Goal: Transaction & Acquisition: Register for event/course

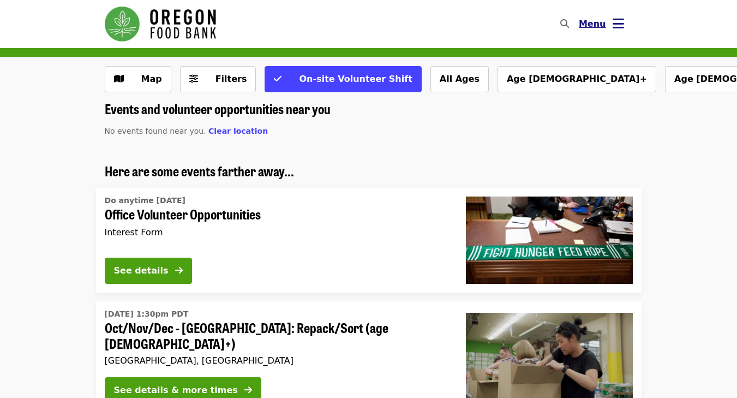
click at [618, 24] on icon "bars icon" at bounding box center [618, 24] width 11 height 16
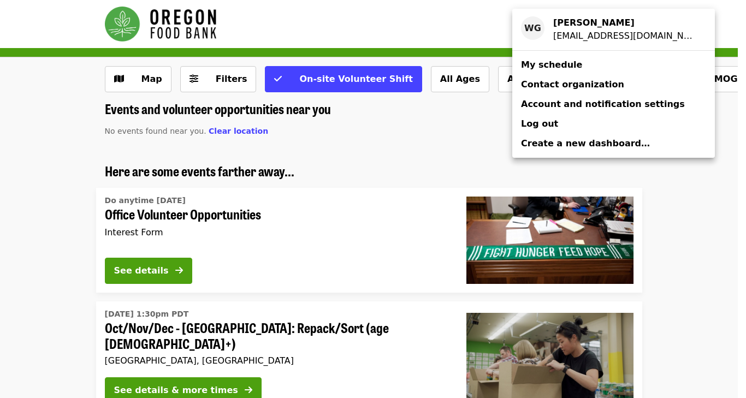
click at [454, 20] on div "Account menu" at bounding box center [373, 199] width 746 height 398
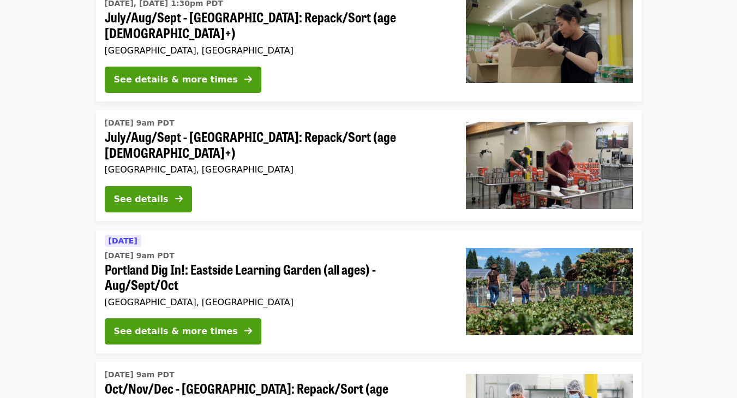
scroll to position [689, 0]
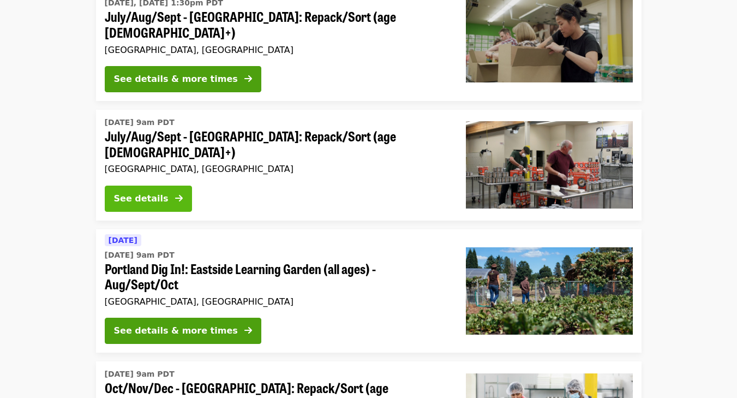
click at [157, 192] on div "See details" at bounding box center [141, 198] width 55 height 13
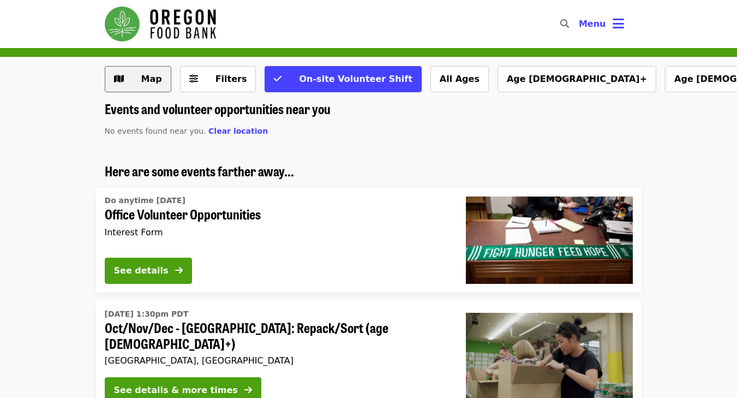
click at [148, 77] on span "Map" at bounding box center [151, 79] width 21 height 10
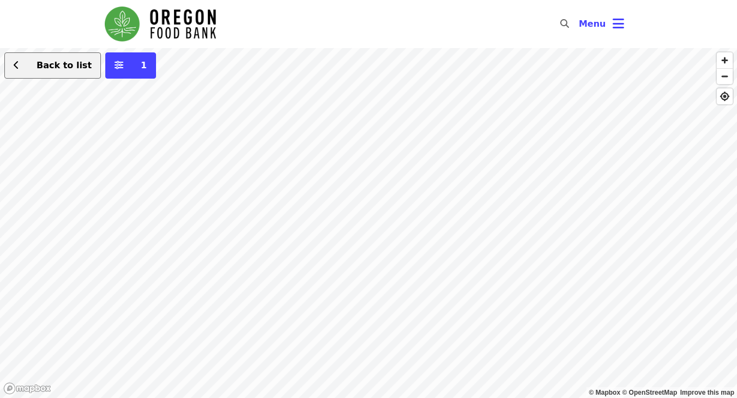
click at [55, 65] on span "Back to list" at bounding box center [64, 65] width 55 height 10
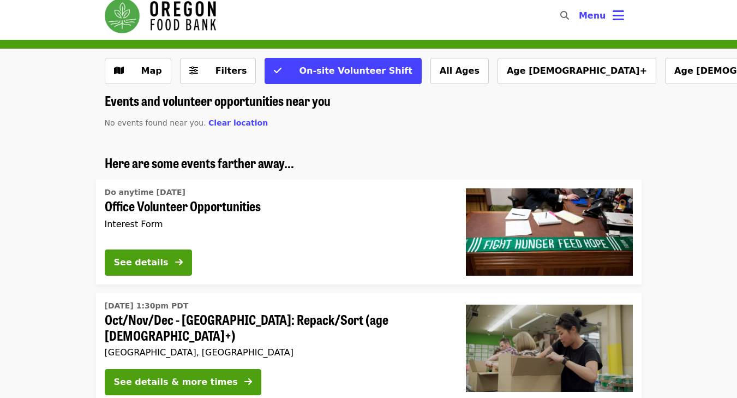
scroll to position [12, 0]
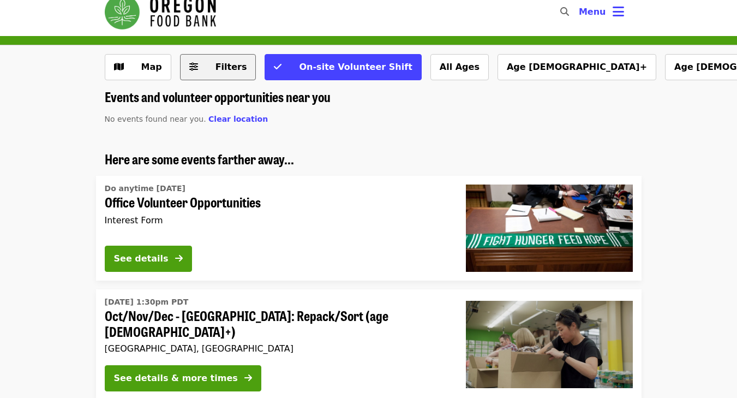
click at [210, 60] on button "Filters" at bounding box center [218, 67] width 76 height 26
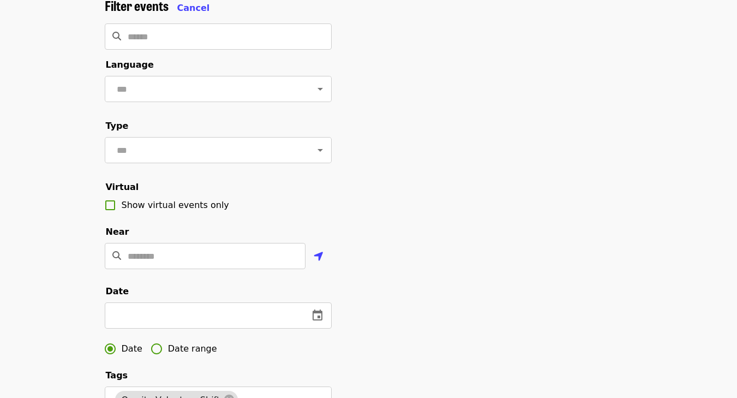
scroll to position [69, 0]
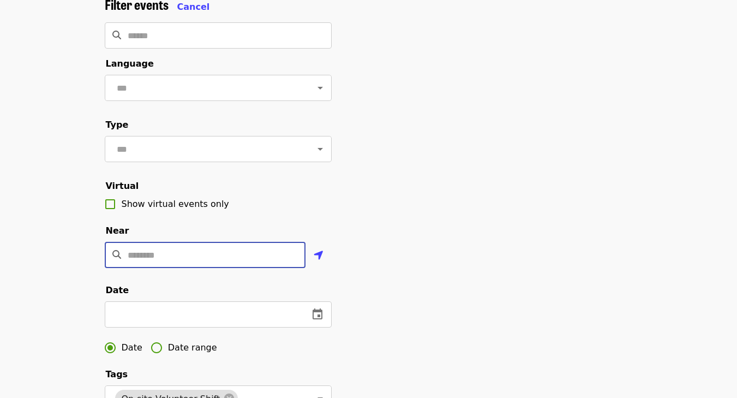
click at [219, 266] on input "Location" at bounding box center [217, 255] width 178 height 26
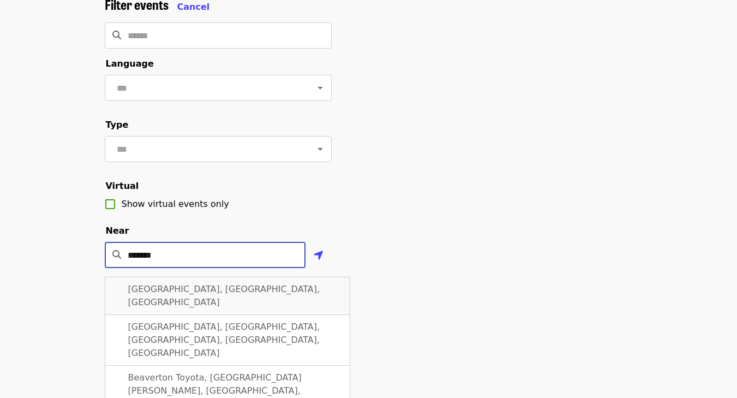
click at [192, 307] on span "[GEOGRAPHIC_DATA], [GEOGRAPHIC_DATA], [GEOGRAPHIC_DATA]" at bounding box center [224, 295] width 192 height 23
type input "**********"
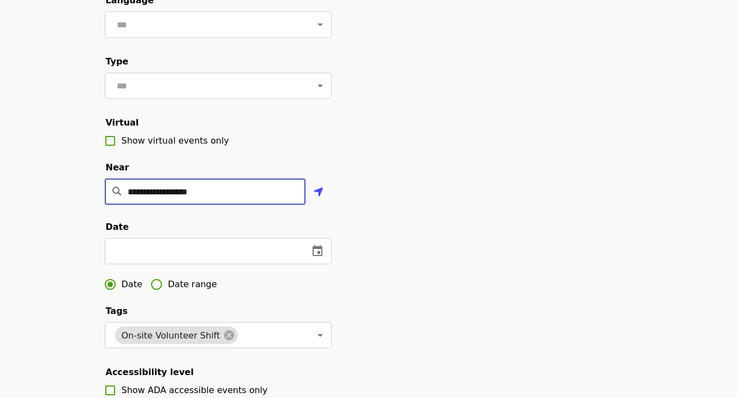
scroll to position [134, 0]
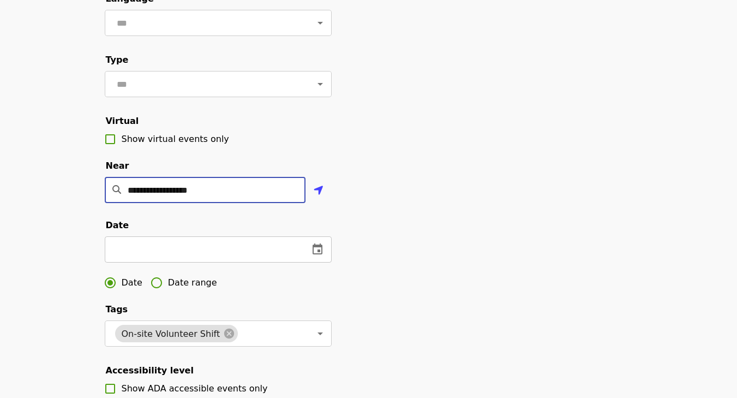
click at [317, 256] on icon "change date" at bounding box center [317, 249] width 13 height 13
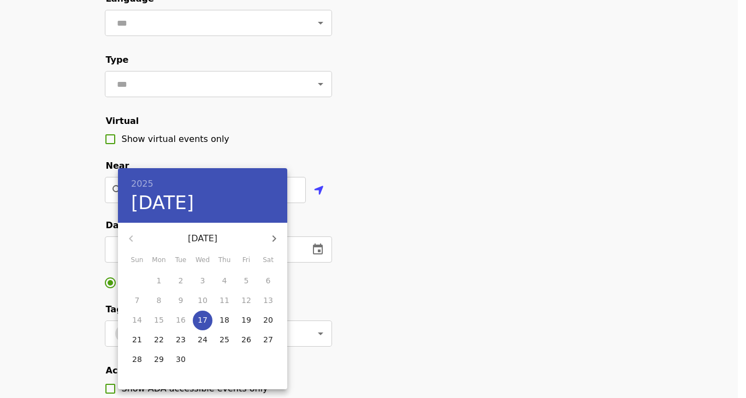
click at [203, 339] on p "24" at bounding box center [203, 339] width 10 height 11
type input "**********"
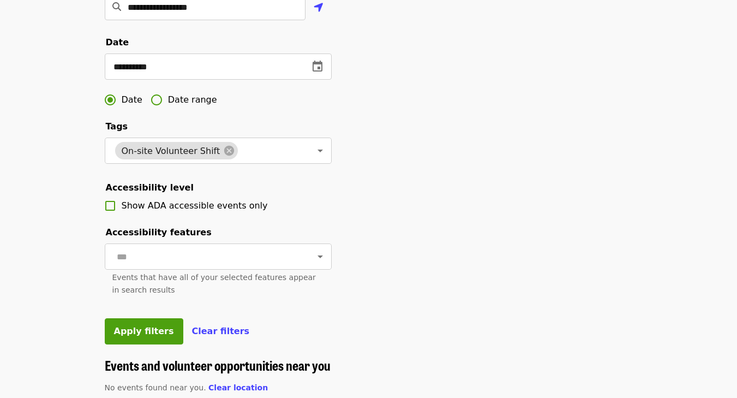
scroll to position [319, 0]
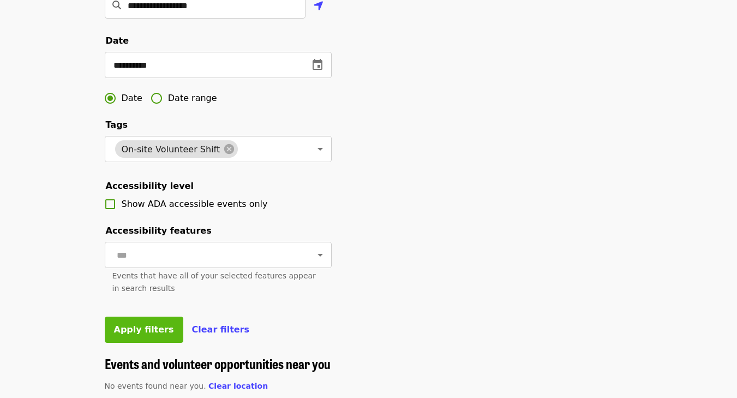
click at [143, 335] on span "Apply filters" at bounding box center [144, 329] width 60 height 10
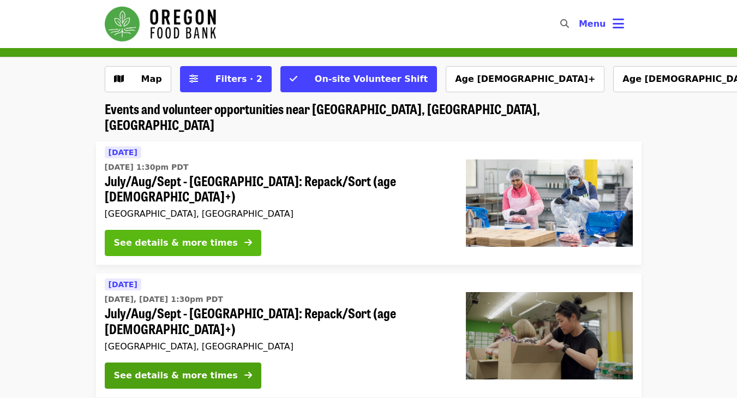
click at [193, 230] on button "See details & more times" at bounding box center [183, 243] width 157 height 26
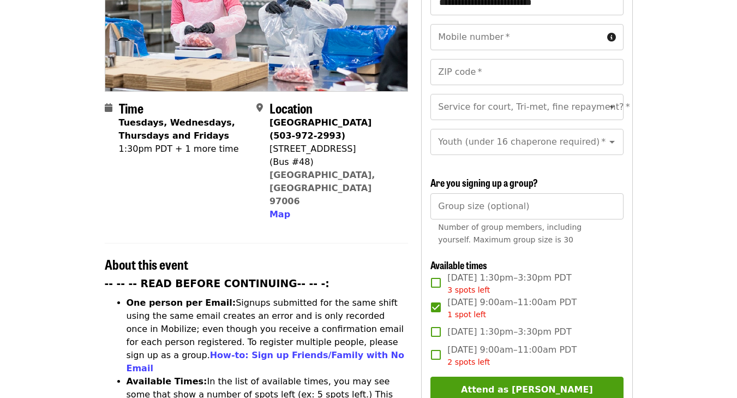
scroll to position [86, 0]
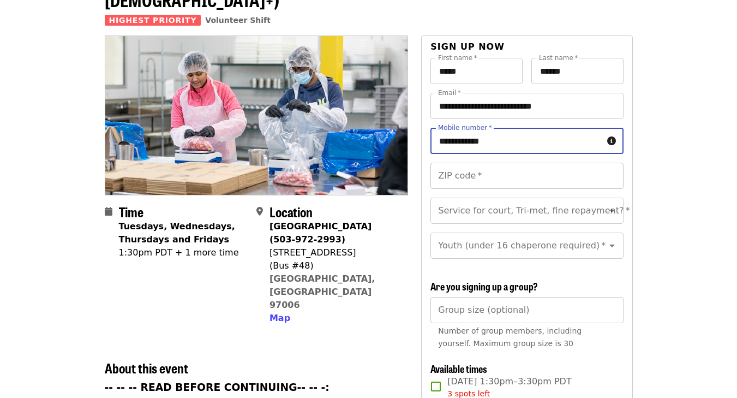
type input "**********"
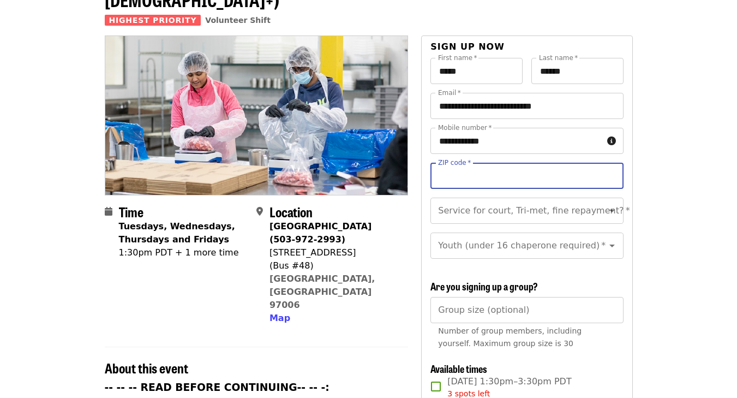
click at [469, 163] on input "ZIP code   *" at bounding box center [527, 176] width 193 height 26
type input "*****"
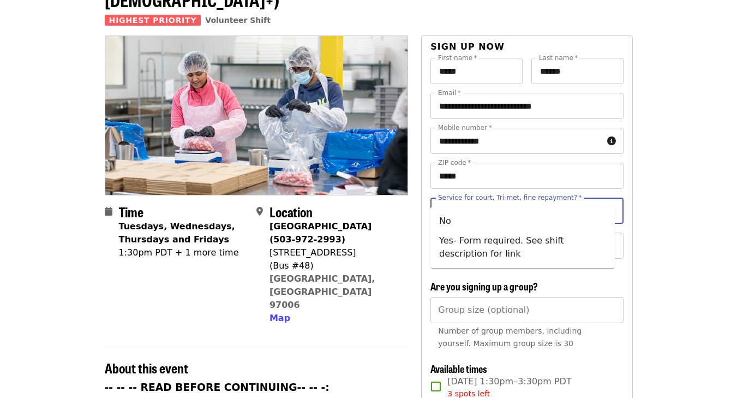
click at [529, 198] on div "Service for court, Tri-met, fine repayment?   * Service for court, Tri-met, fin…" at bounding box center [527, 211] width 193 height 26
click at [507, 221] on li "No" at bounding box center [523, 221] width 184 height 20
type input "**"
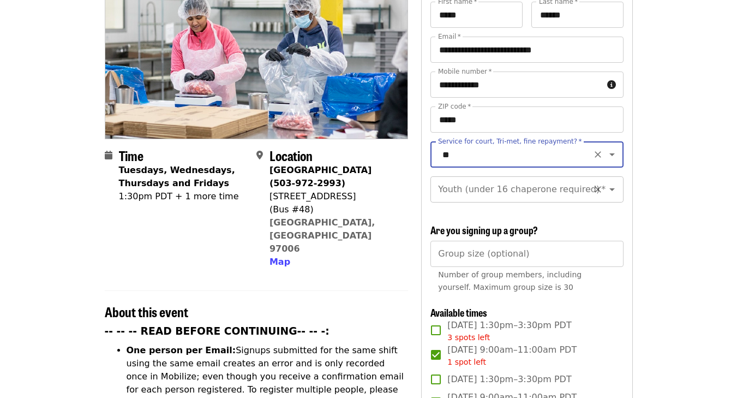
scroll to position [144, 0]
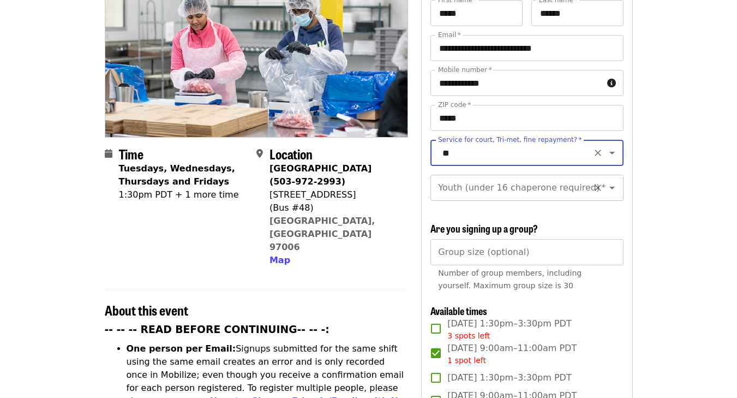
click at [610, 187] on icon "Open" at bounding box center [612, 188] width 5 height 3
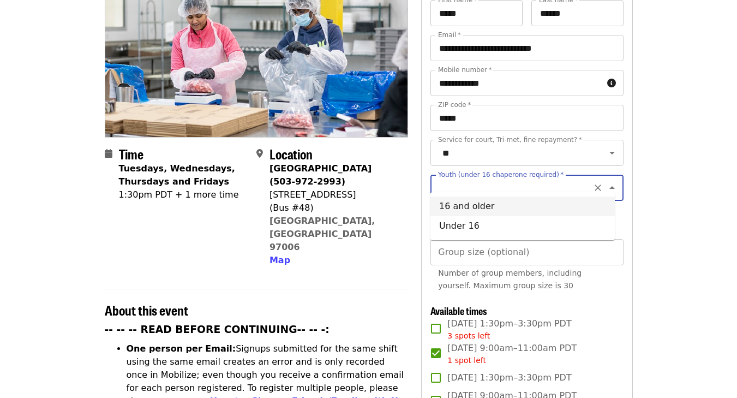
click at [575, 208] on li "16 and older" at bounding box center [523, 206] width 184 height 20
type input "**********"
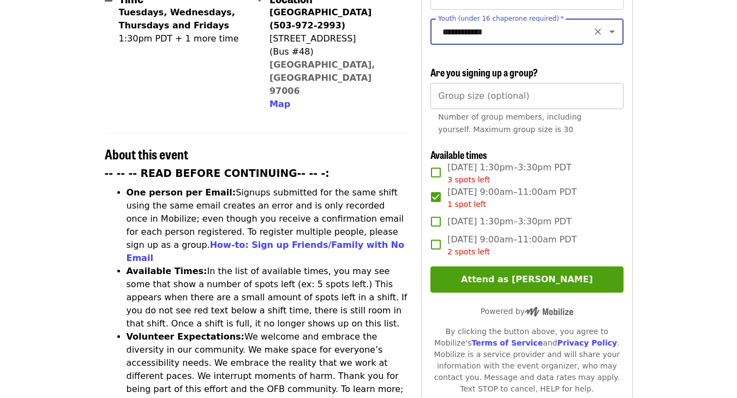
scroll to position [327, 0]
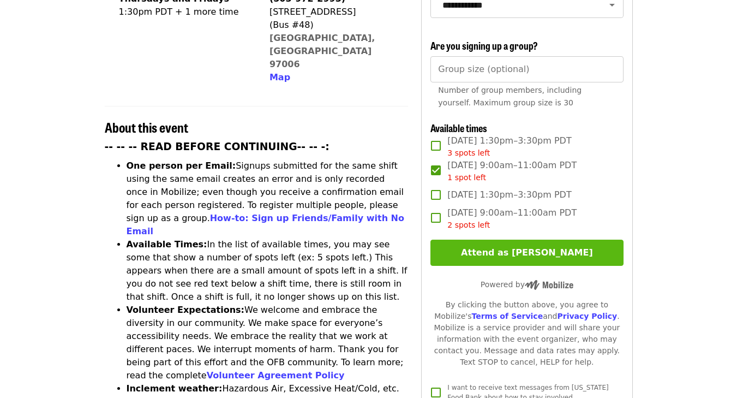
click at [482, 245] on button "Attend as [PERSON_NAME]" at bounding box center [527, 253] width 193 height 26
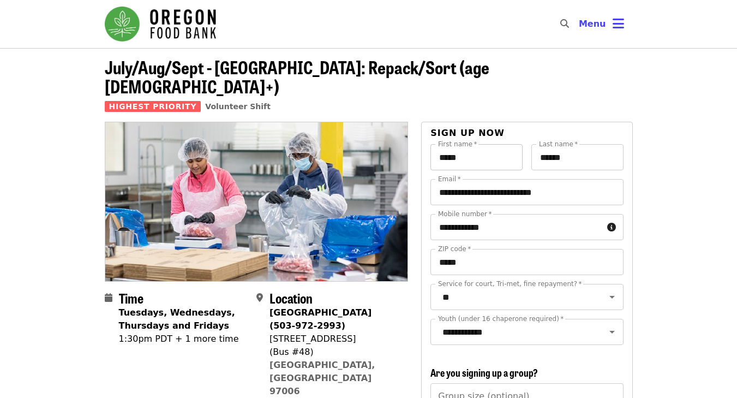
scroll to position [0, 0]
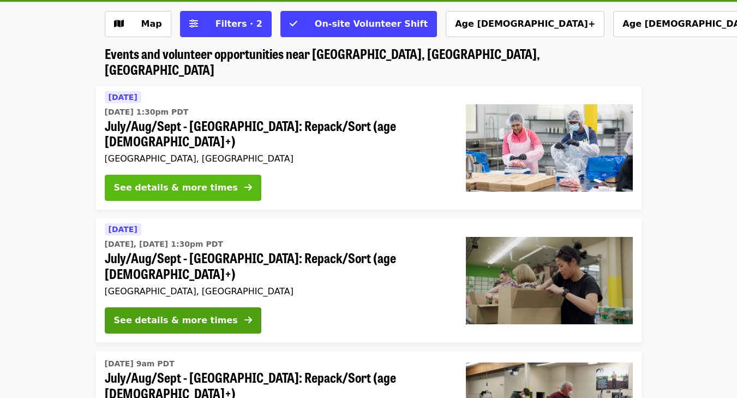
scroll to position [52, 0]
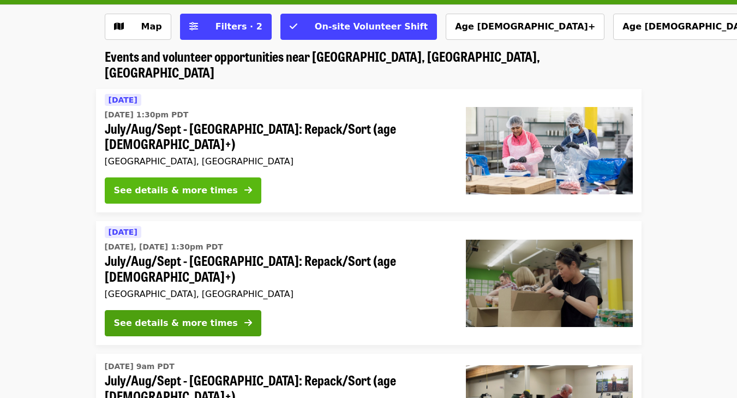
click at [190, 184] on div "See details & more times" at bounding box center [176, 190] width 124 height 13
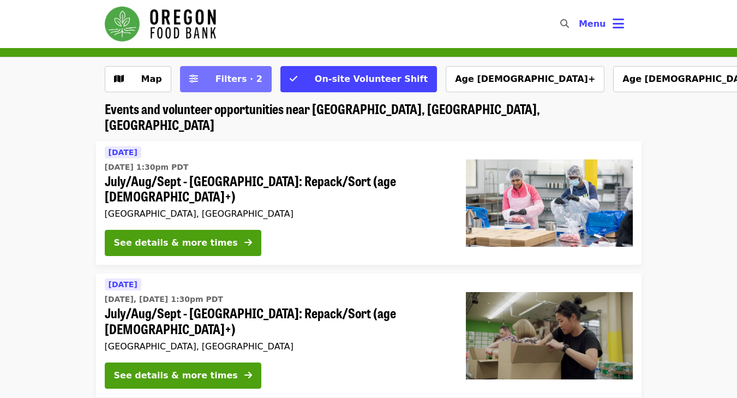
click at [248, 78] on span "Filters · 2" at bounding box center [239, 79] width 47 height 10
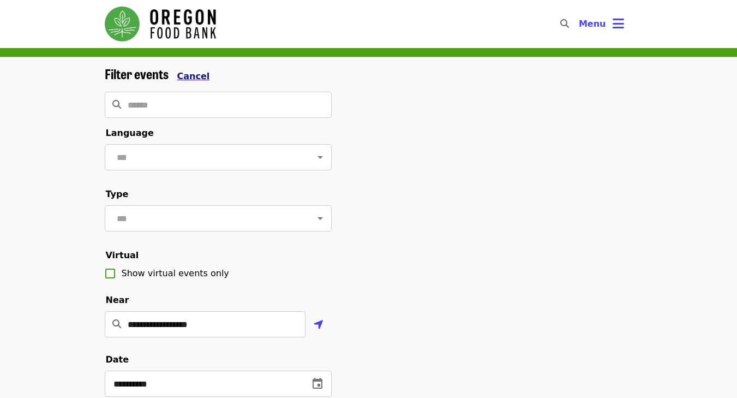
click at [193, 75] on span "Cancel" at bounding box center [193, 76] width 33 height 10
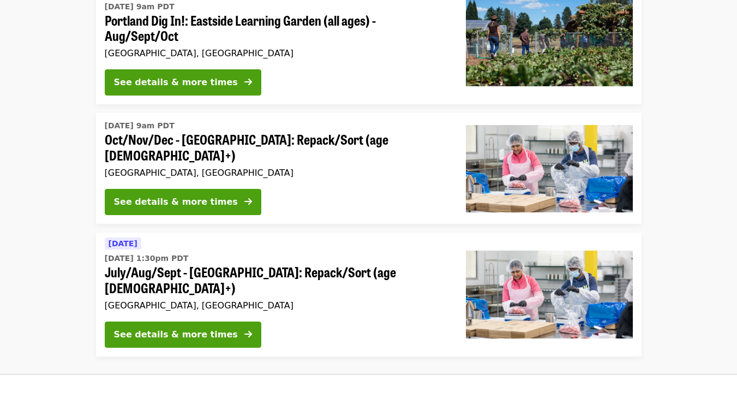
scroll to position [939, 0]
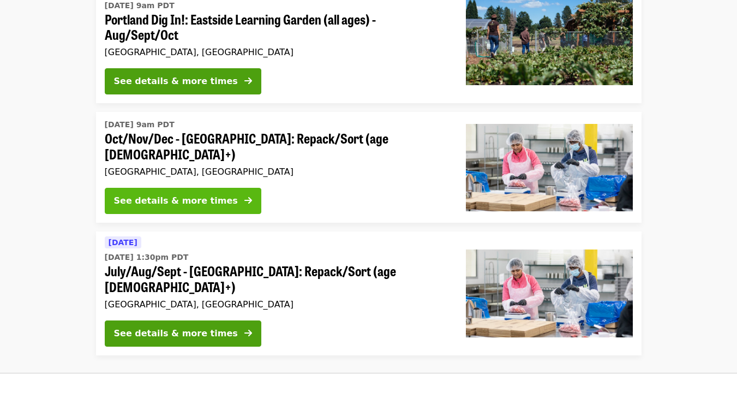
click at [168, 194] on div "See details & more times" at bounding box center [176, 200] width 124 height 13
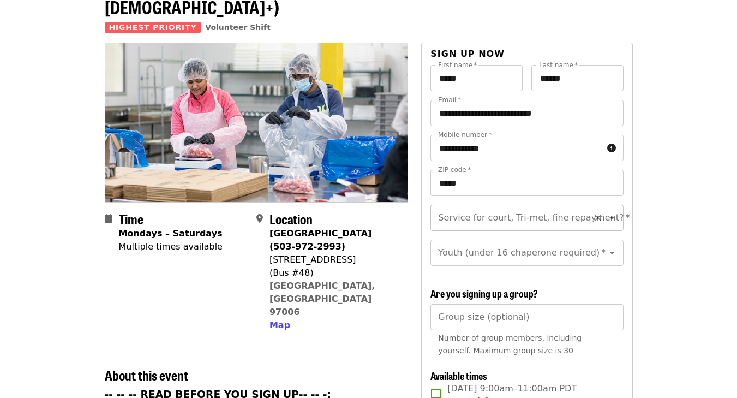
scroll to position [82, 0]
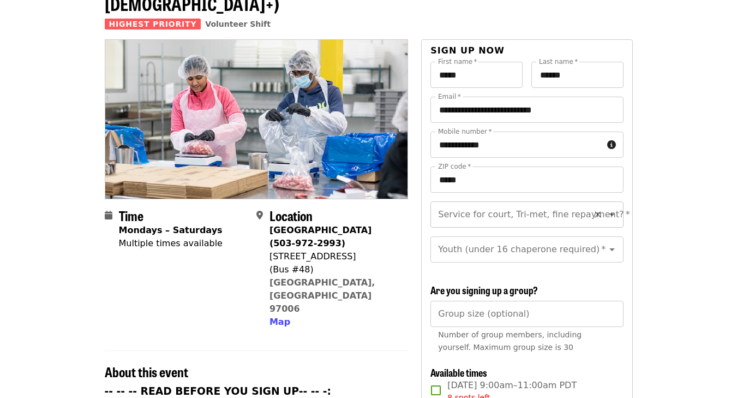
click at [490, 204] on input "Service for court, Tri-met, fine repayment?   *" at bounding box center [513, 214] width 148 height 21
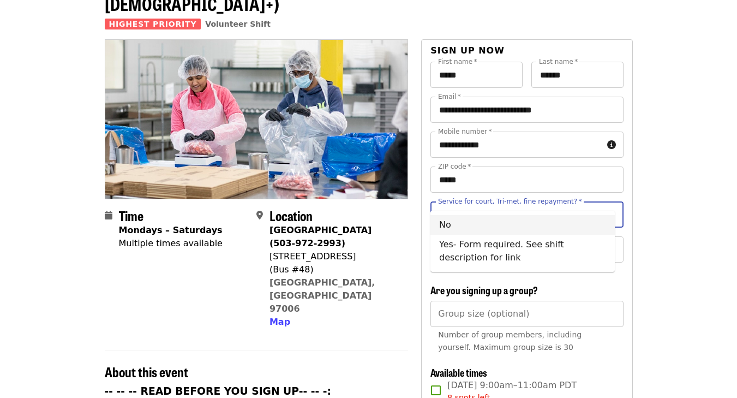
click at [471, 219] on li "No" at bounding box center [523, 225] width 184 height 20
type input "**"
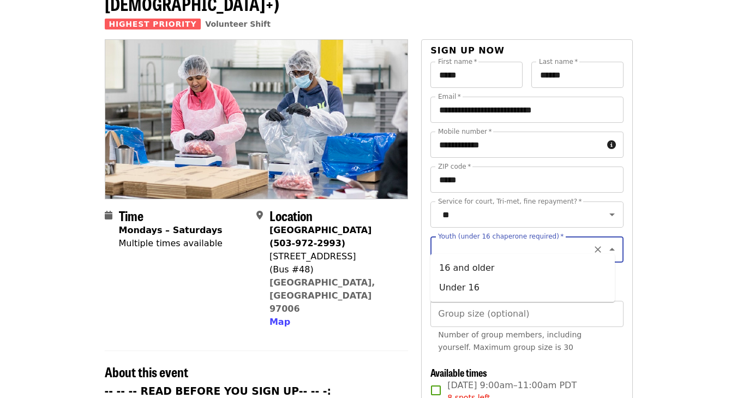
click at [474, 242] on input "Youth (under 16 chaperone required)   *" at bounding box center [513, 249] width 148 height 21
click at [467, 265] on li "16 and older" at bounding box center [523, 268] width 184 height 20
type input "**********"
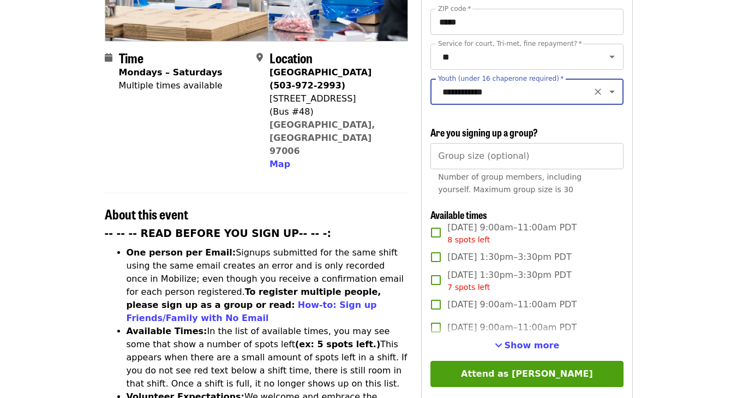
scroll to position [254, 0]
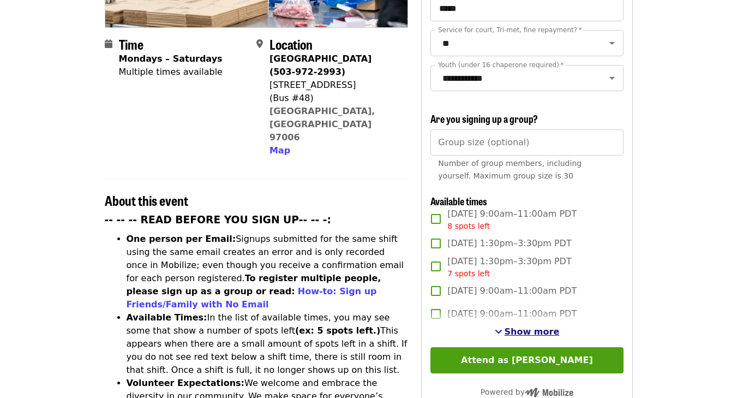
click at [514, 329] on span "Show more" at bounding box center [532, 331] width 55 height 10
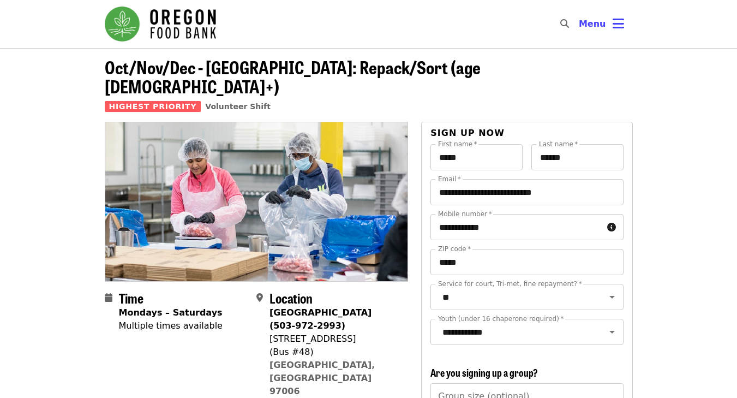
scroll to position [0, 0]
